Goal: Task Accomplishment & Management: Use online tool/utility

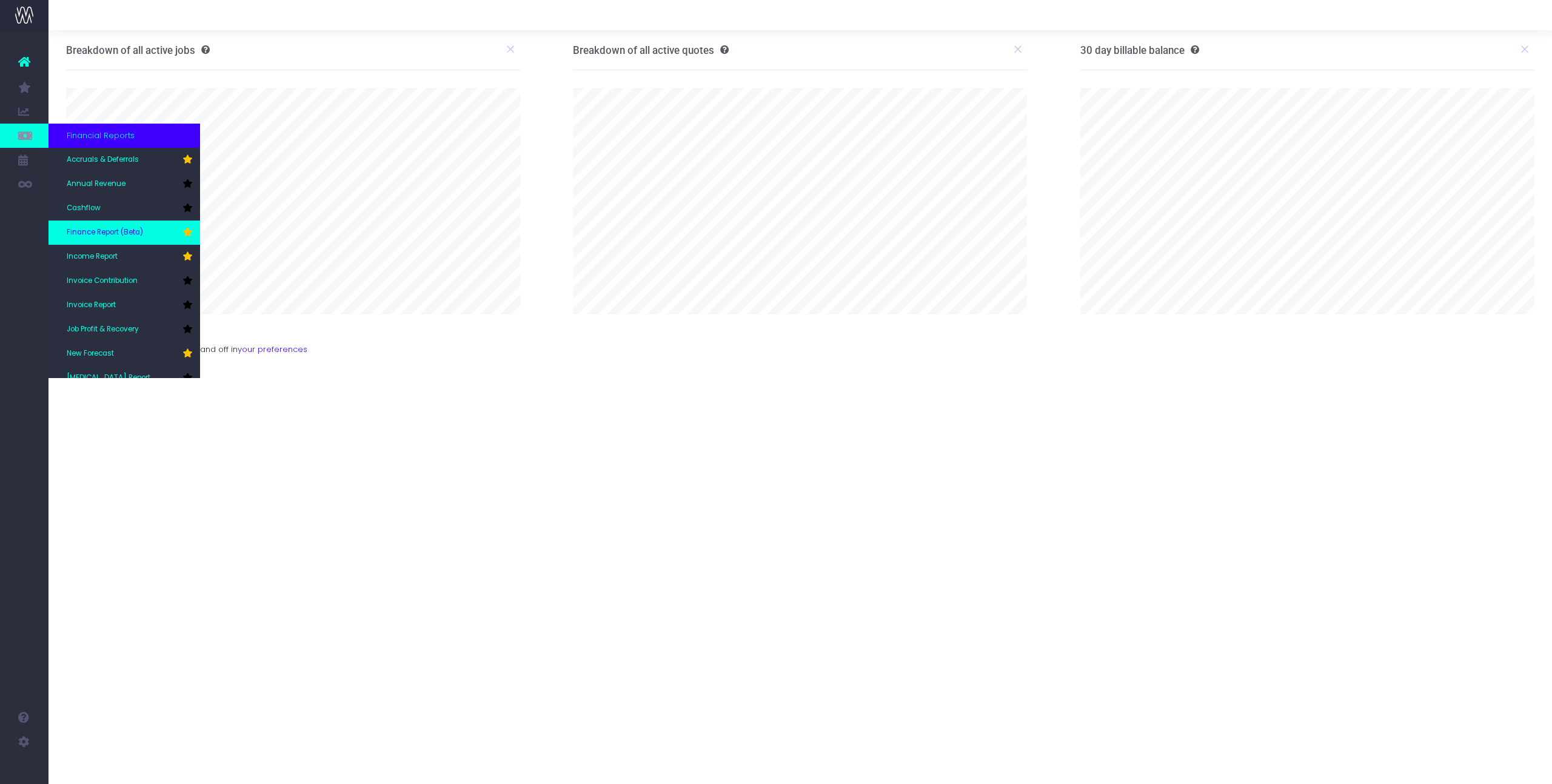
click at [101, 236] on span "Finance Report (Beta)" at bounding box center [105, 233] width 77 height 11
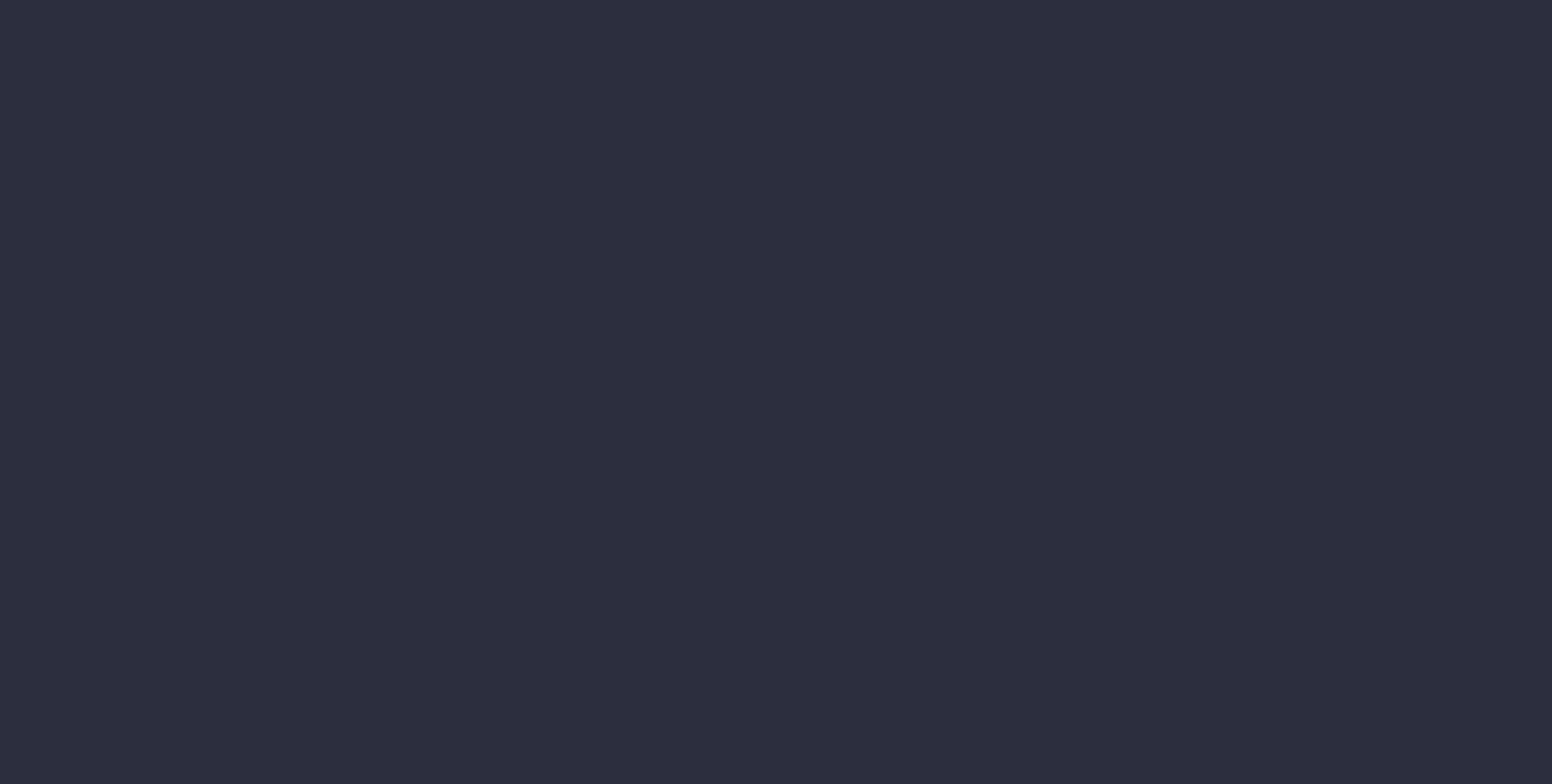
select select "finances"
select select "job"
select select "revrec"
